Goal: Information Seeking & Learning: Learn about a topic

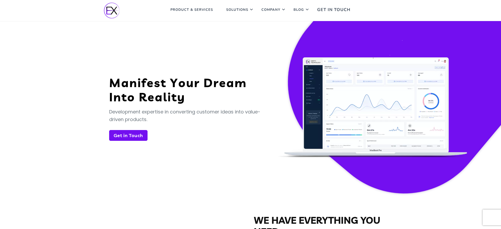
scroll to position [1625, 0]
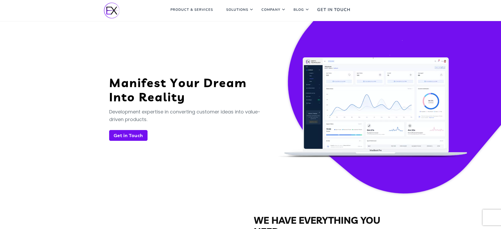
scroll to position [1625, 0]
